Goal: Check status: Check status

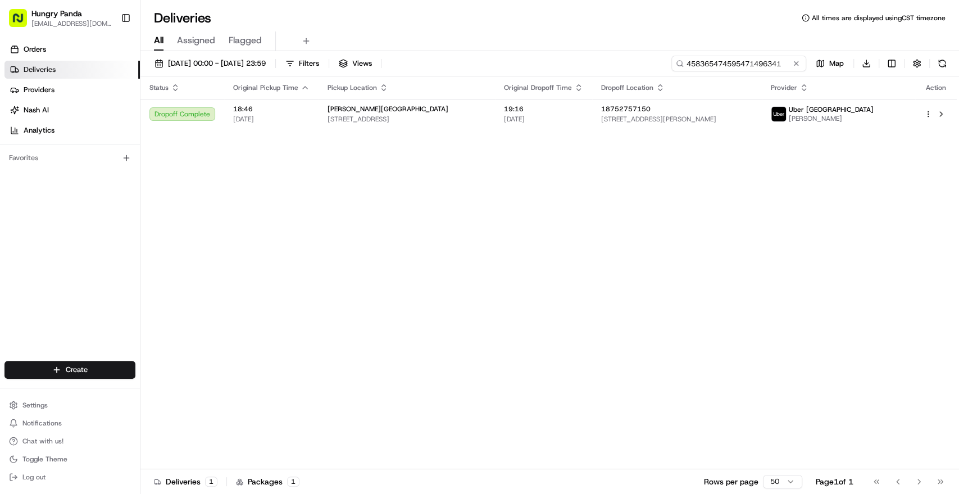
click at [769, 63] on input "458365474595471496341" at bounding box center [738, 64] width 135 height 16
drag, startPoint x: 769, startPoint y: 63, endPoint x: 755, endPoint y: 65, distance: 13.7
click at [755, 65] on input "458365474595471496341" at bounding box center [738, 64] width 135 height 16
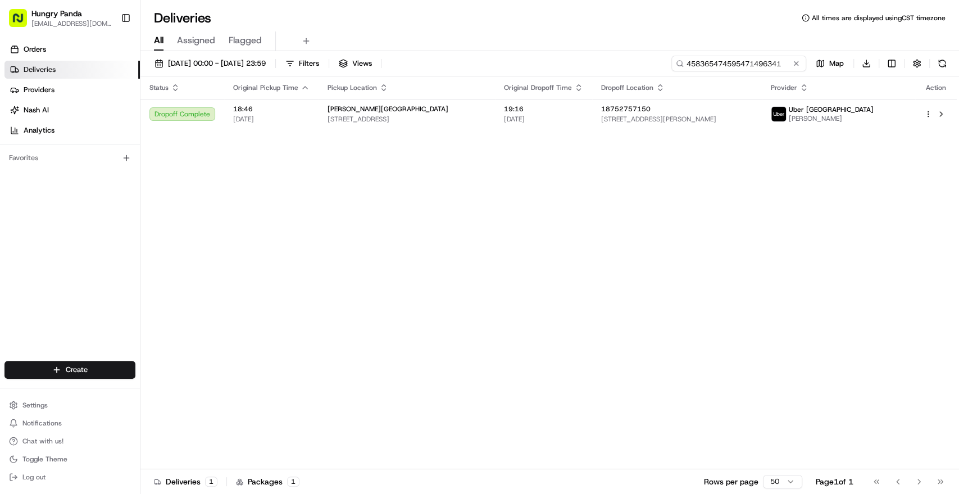
paste input "7793601655550796471712"
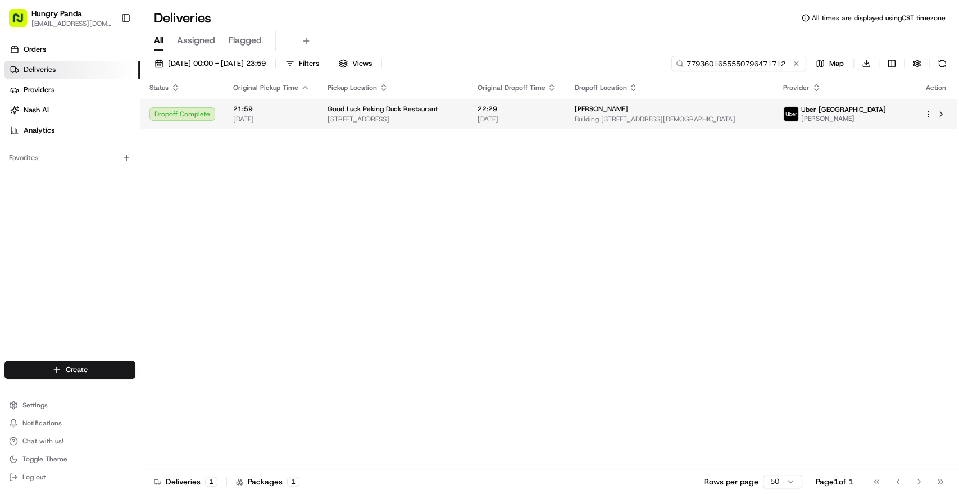
type input "7793601655550796471712"
click at [764, 107] on div "[PERSON_NAME]" at bounding box center [669, 108] width 190 height 9
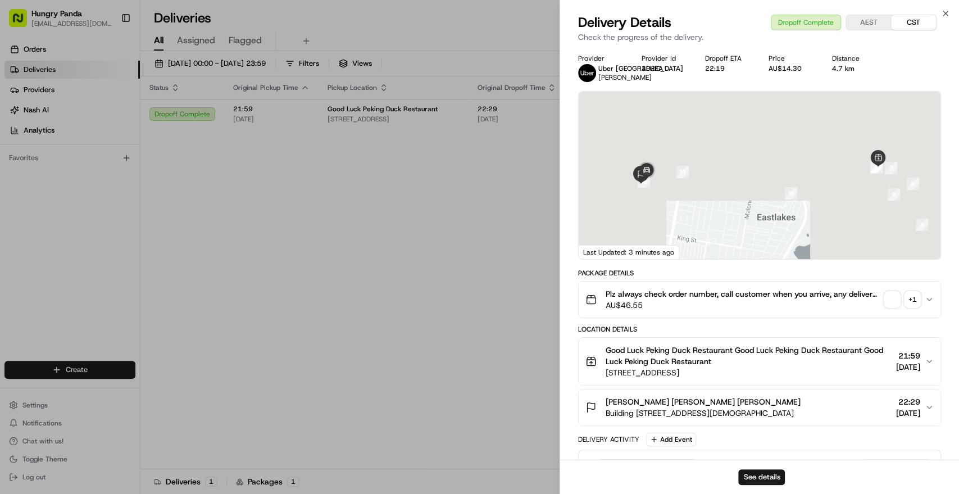
click at [912, 306] on div "+ 1" at bounding box center [912, 299] width 16 height 16
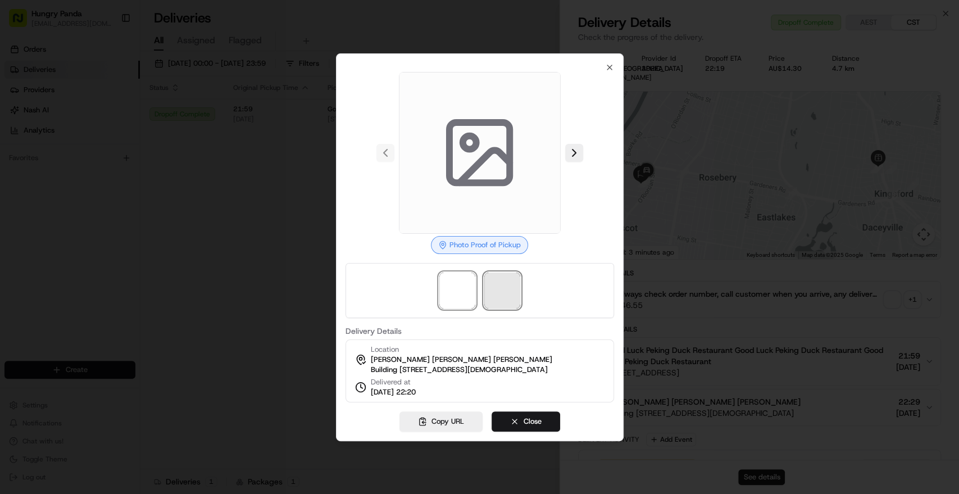
click at [489, 288] on span at bounding box center [502, 290] width 36 height 36
